Goal: Task Accomplishment & Management: Use online tool/utility

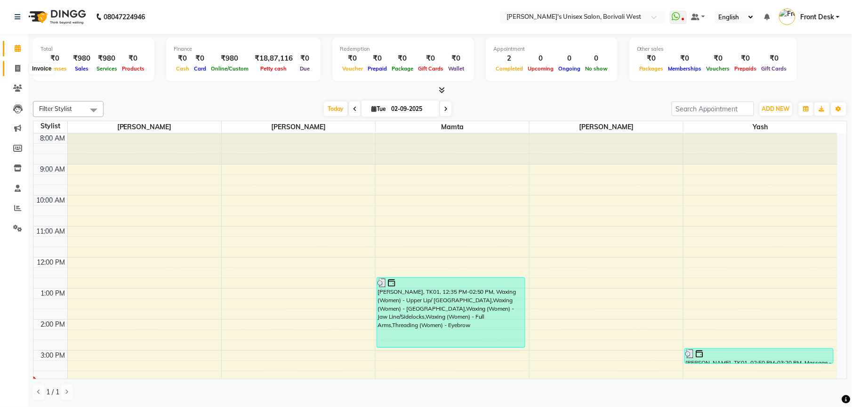
click at [20, 65] on icon at bounding box center [17, 68] width 5 height 7
select select "service"
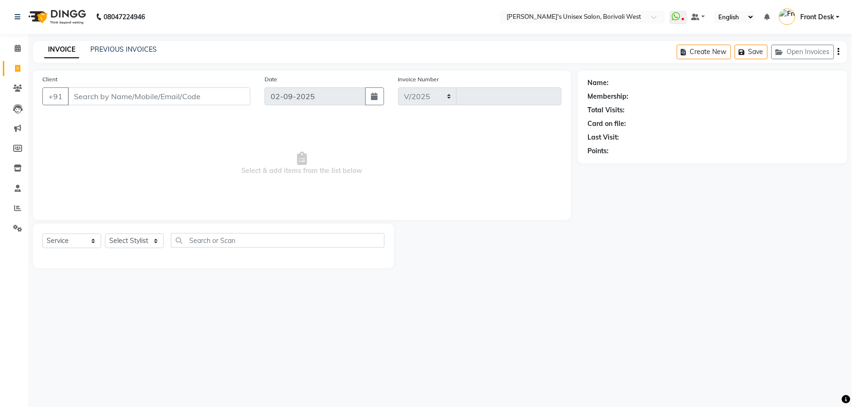
select select "4025"
type input "0991"
click at [138, 239] on select "Select Stylist Front Desk [PERSON_NAME] Mamta [PERSON_NAME] Yash" at bounding box center [134, 241] width 59 height 15
select select "20338"
click at [105, 234] on select "Select Stylist Front Desk [PERSON_NAME] Mamta [PERSON_NAME] Yash" at bounding box center [134, 241] width 59 height 15
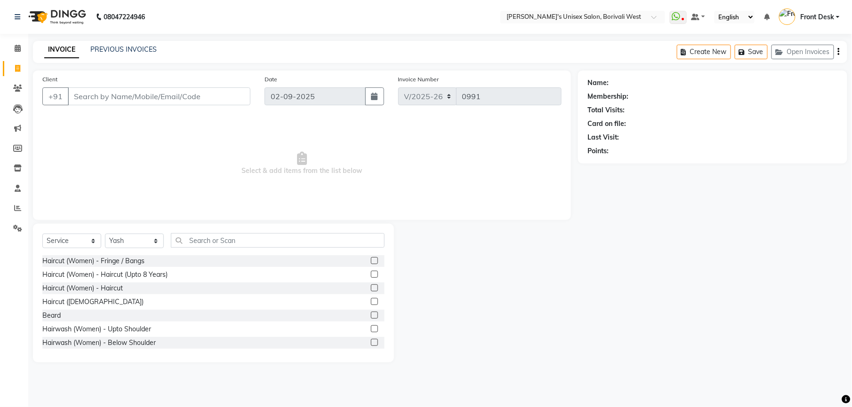
click at [371, 273] on label at bounding box center [374, 274] width 7 height 7
click at [371, 273] on input "checkbox" at bounding box center [374, 275] width 6 height 6
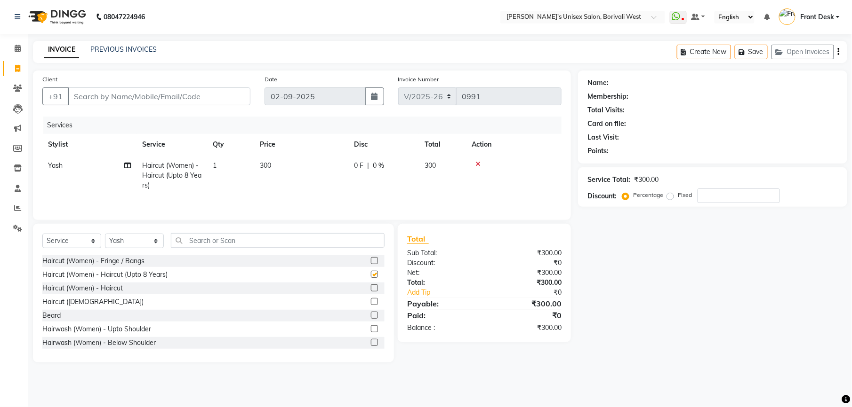
checkbox input "false"
click at [371, 291] on label at bounding box center [374, 288] width 7 height 7
click at [371, 291] on input "checkbox" at bounding box center [374, 289] width 6 height 6
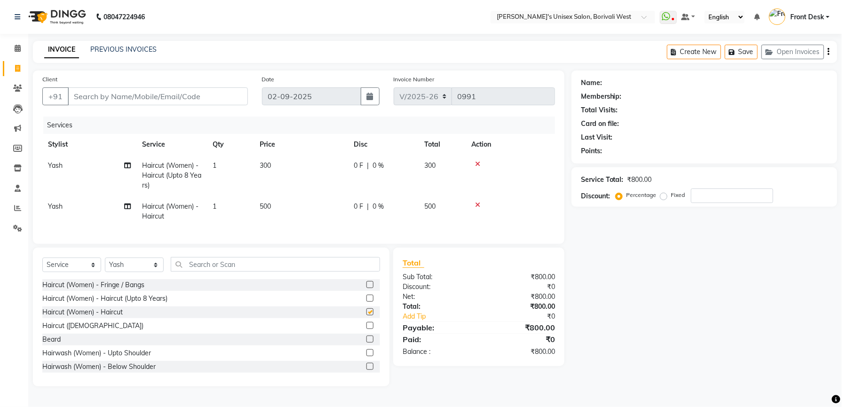
checkbox input "false"
click at [477, 204] on icon at bounding box center [477, 205] width 5 height 7
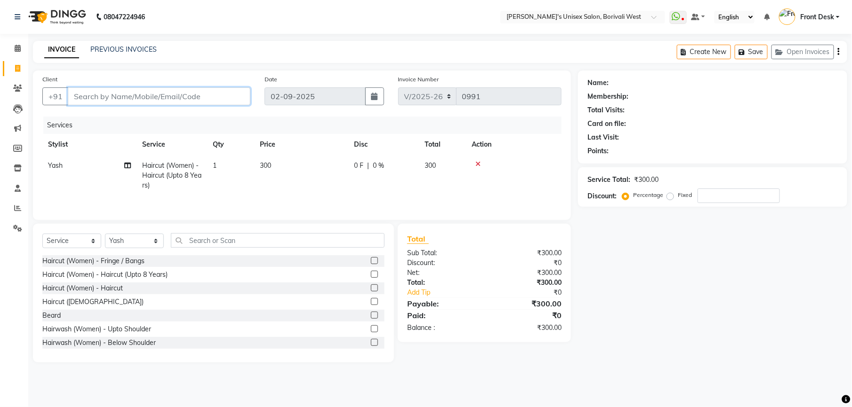
click at [184, 94] on input "Client" at bounding box center [159, 97] width 183 height 18
type input "9"
type input "0"
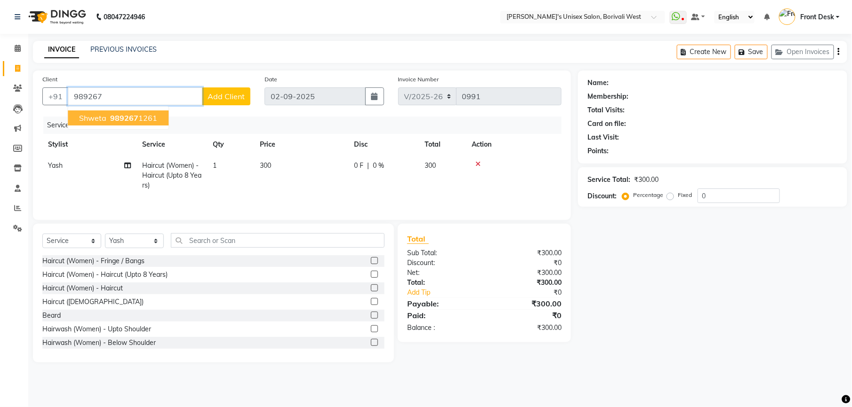
click at [118, 115] on span "989267" at bounding box center [124, 117] width 28 height 9
type input "9892671261"
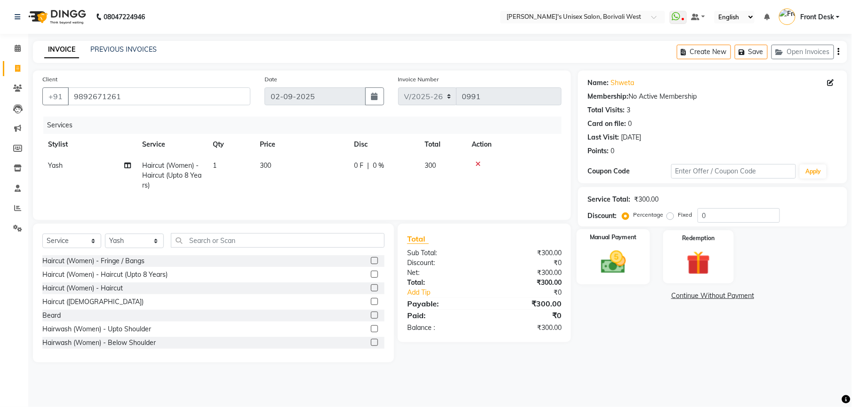
click at [616, 257] on img at bounding box center [613, 262] width 40 height 29
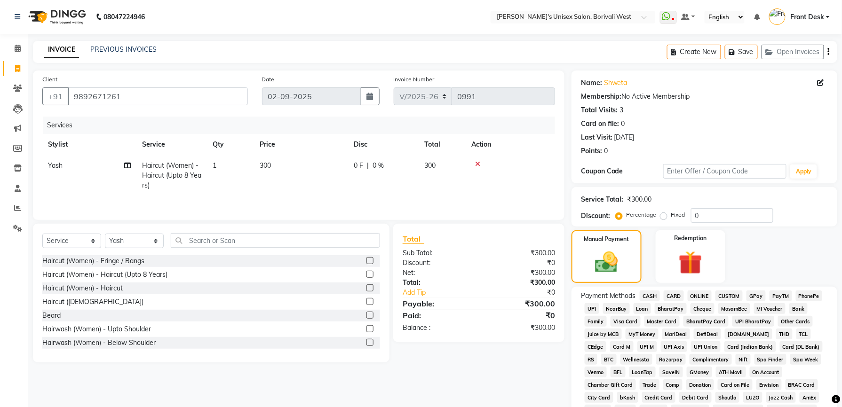
click at [757, 294] on span "GPay" at bounding box center [756, 296] width 19 height 11
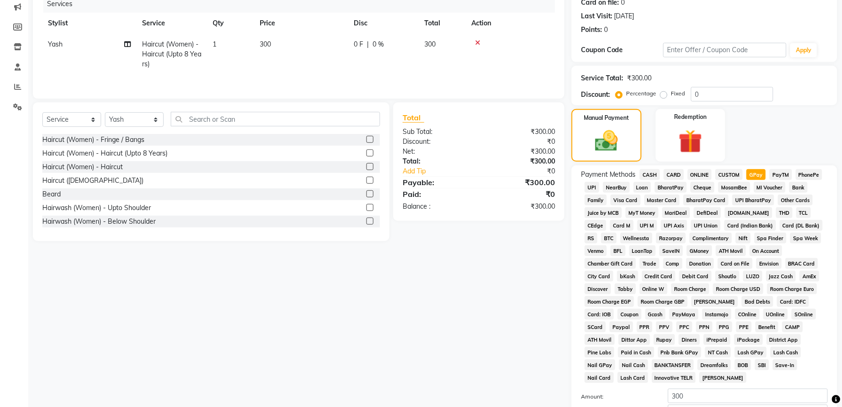
scroll to position [212, 0]
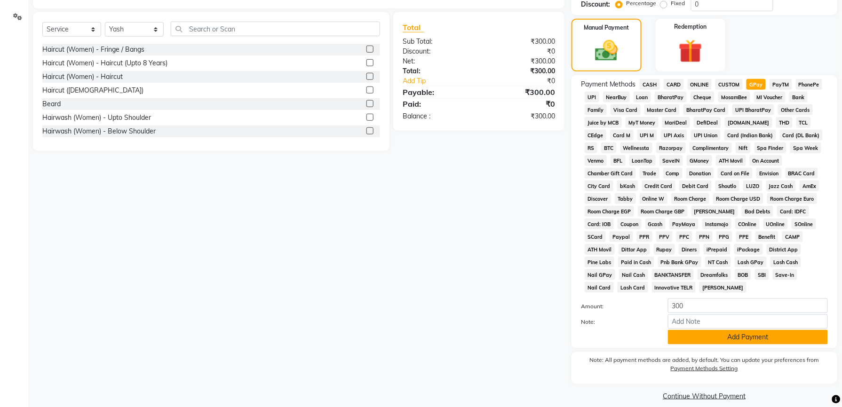
click at [754, 330] on button "Add Payment" at bounding box center [748, 337] width 160 height 15
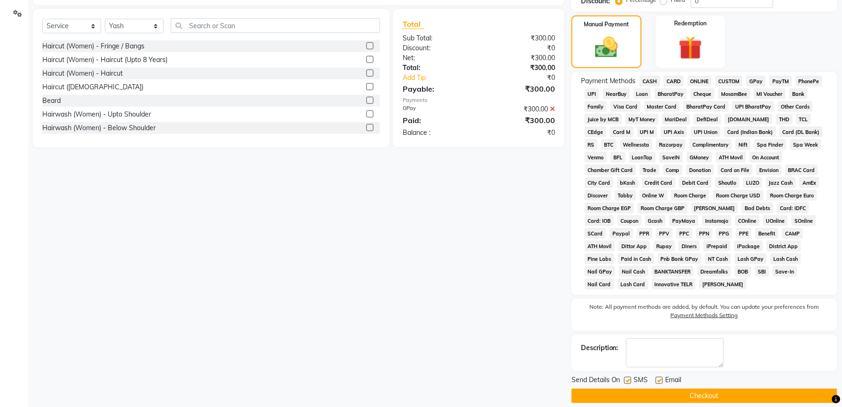
scroll to position [215, 0]
click at [726, 389] on button "Checkout" at bounding box center [705, 396] width 266 height 15
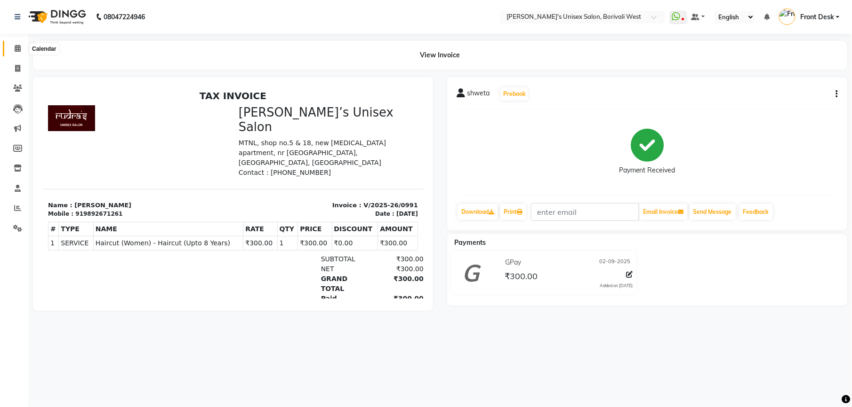
click at [17, 47] on icon at bounding box center [18, 48] width 6 height 7
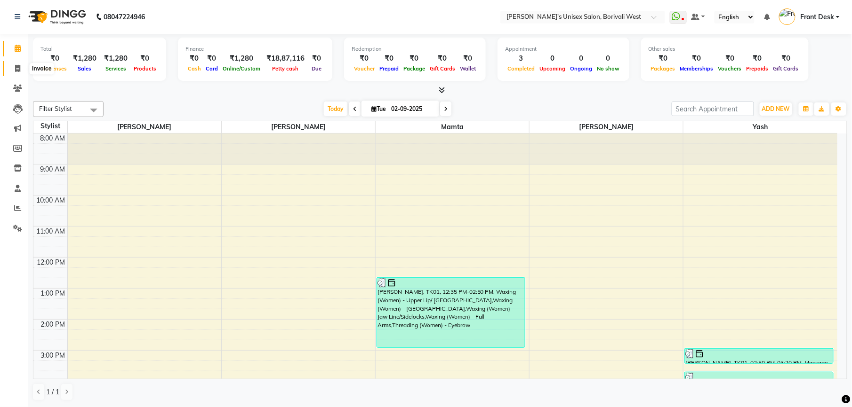
click at [20, 69] on icon at bounding box center [17, 68] width 5 height 7
select select "service"
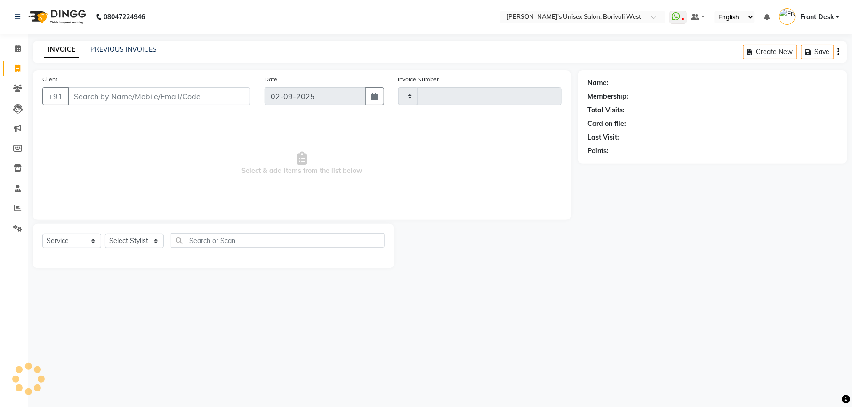
type input "0992"
select select "4025"
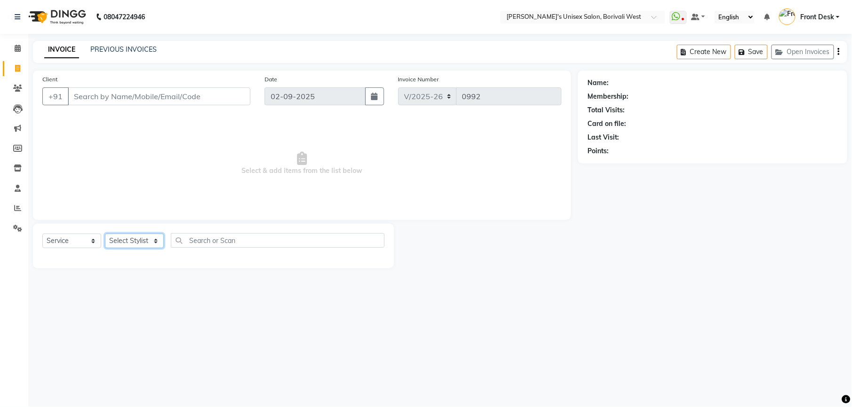
click at [151, 238] on select "Select Stylist Front Desk [PERSON_NAME] Mamta [PERSON_NAME] Yash" at bounding box center [134, 241] width 59 height 15
select select "20338"
click at [105, 234] on select "Select Stylist Front Desk [PERSON_NAME] Mamta [PERSON_NAME] Yash" at bounding box center [134, 241] width 59 height 15
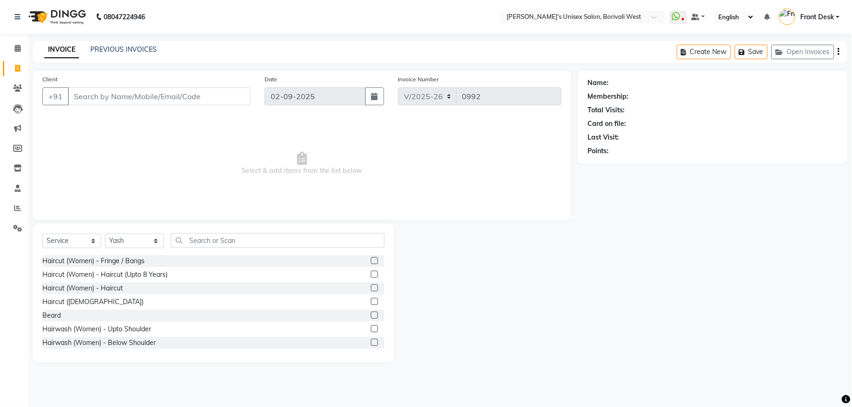
click at [371, 285] on label at bounding box center [374, 288] width 7 height 7
click at [371, 286] on input "checkbox" at bounding box center [374, 289] width 6 height 6
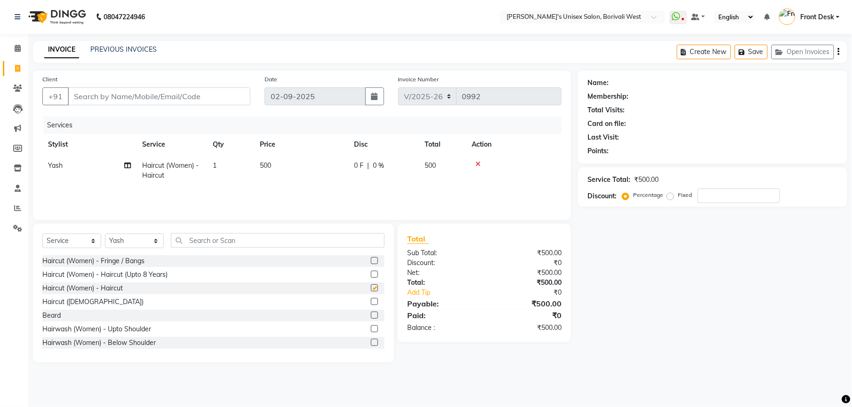
checkbox input "false"
